Goal: Transaction & Acquisition: Subscribe to service/newsletter

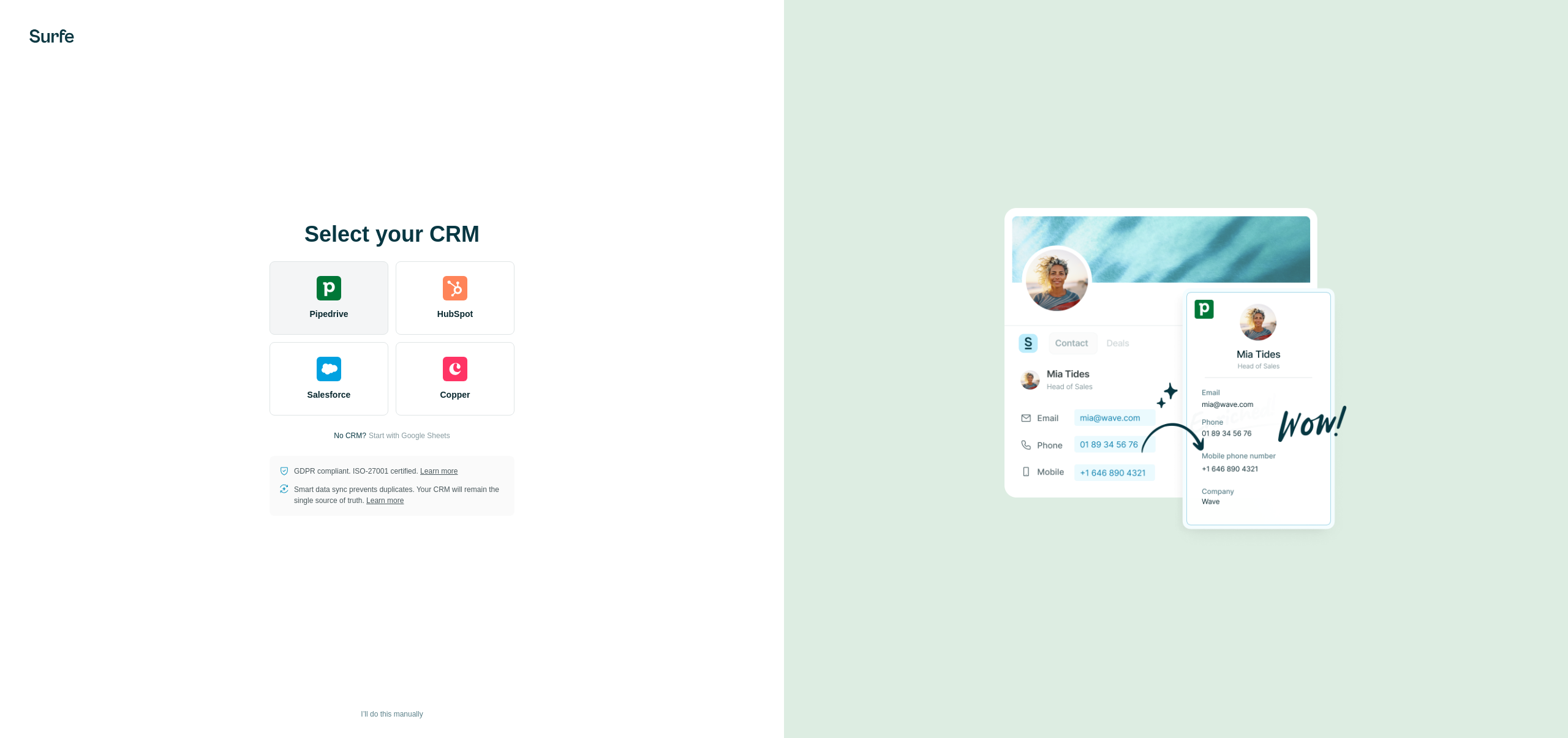
click at [333, 282] on div at bounding box center [328, 288] width 24 height 24
